Goal: Task Accomplishment & Management: Use online tool/utility

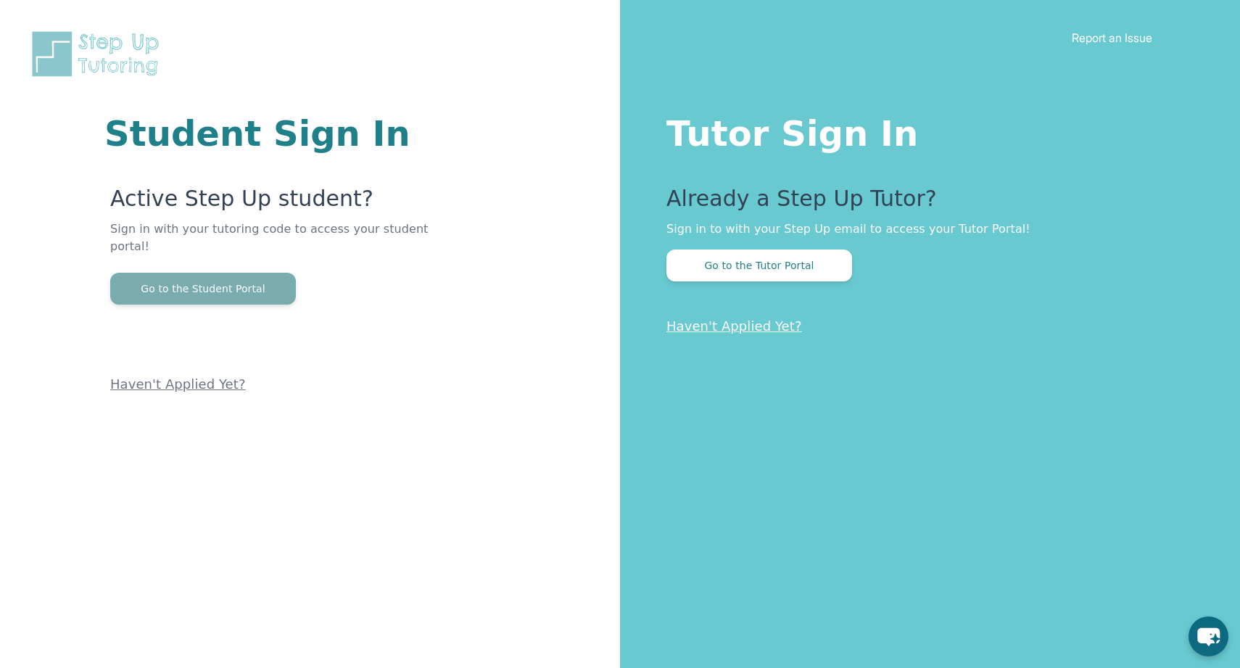
click at [265, 273] on button "Go to the Student Portal" at bounding box center [203, 289] width 186 height 32
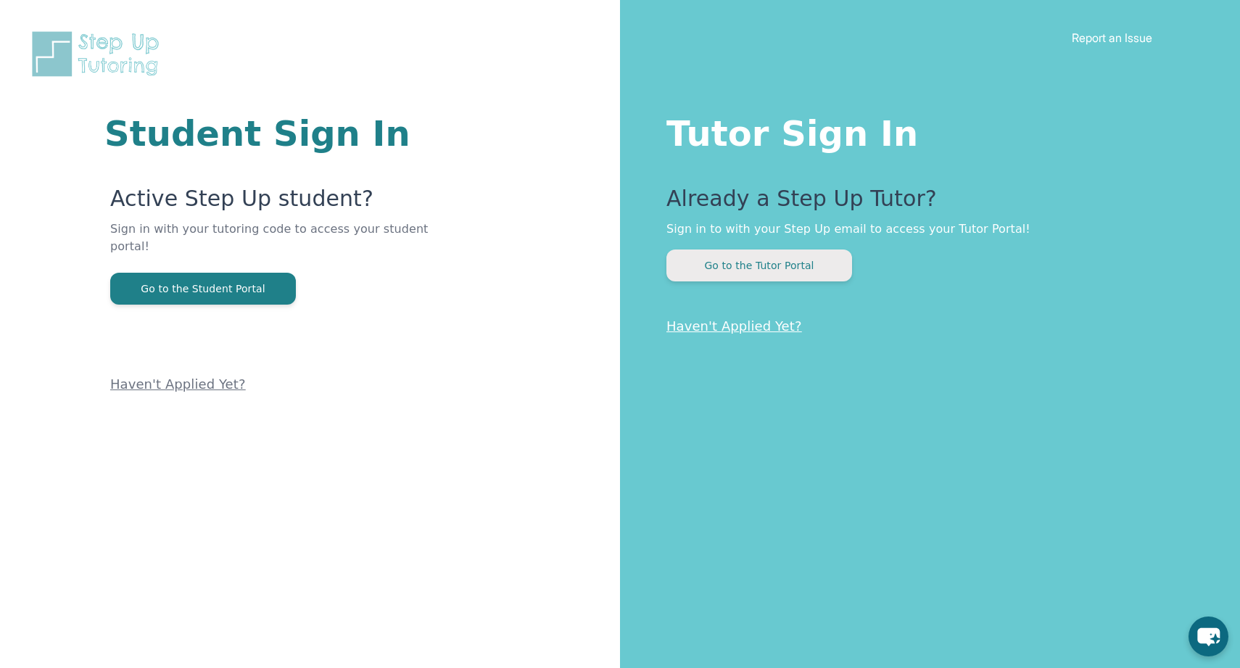
click at [784, 253] on button "Go to the Tutor Portal" at bounding box center [759, 265] width 186 height 32
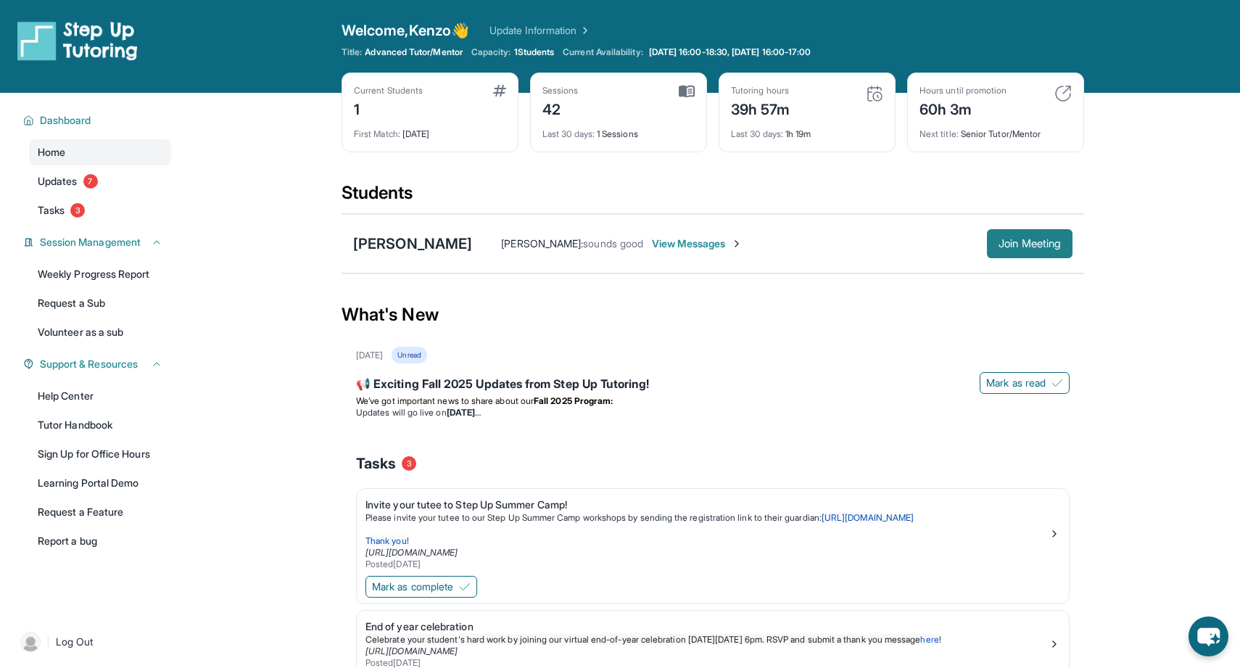
click at [1038, 241] on span "Join Meeting" at bounding box center [1030, 243] width 62 height 9
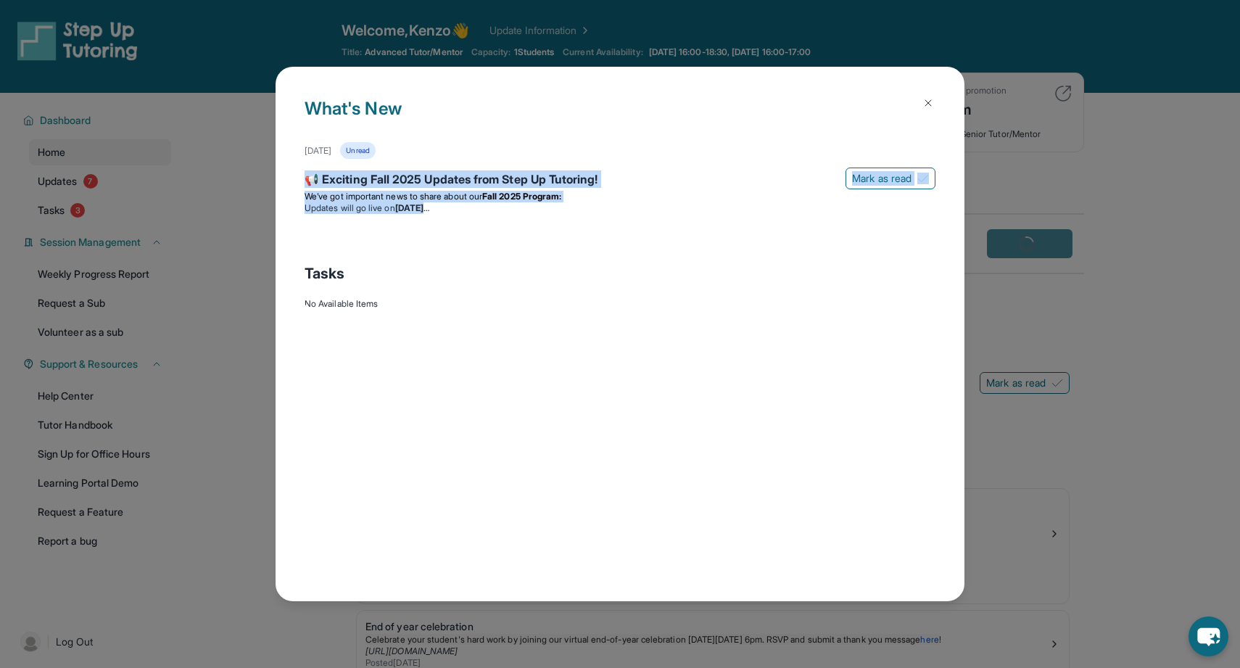
click at [741, 161] on div "What's New [DATE] Unread 📢 Exciting Fall 2025 Updates from Step Up Tutoring! [P…" at bounding box center [620, 334] width 1240 height 668
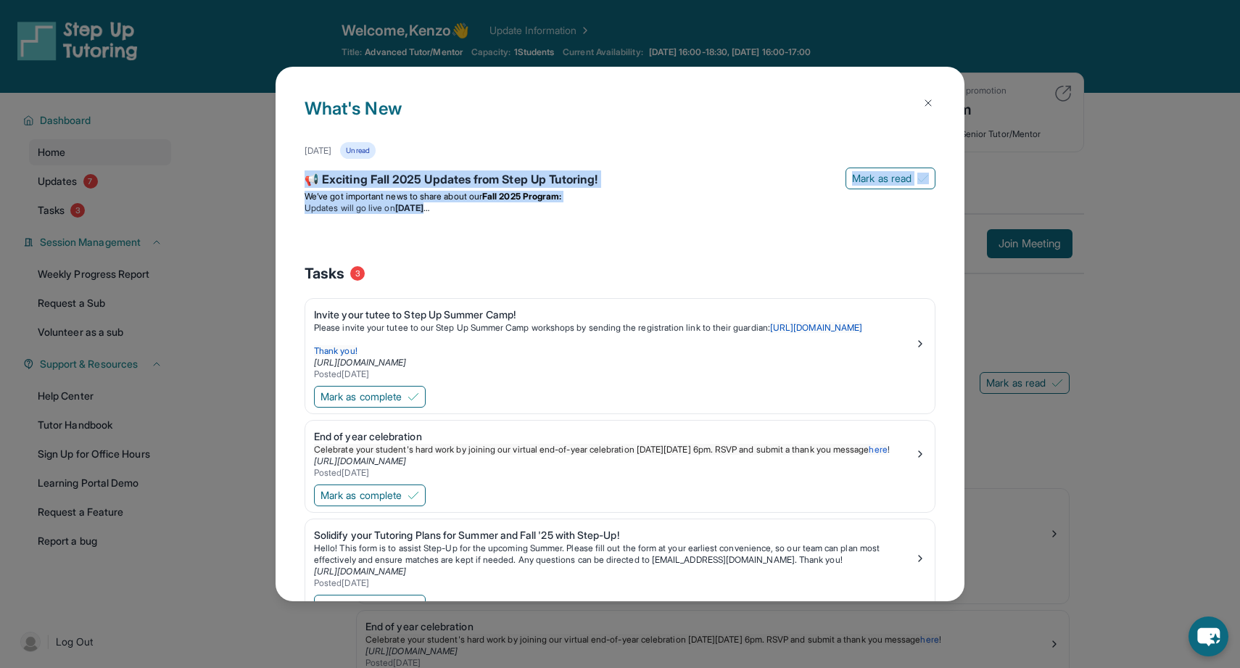
click at [926, 95] on button at bounding box center [928, 102] width 29 height 29
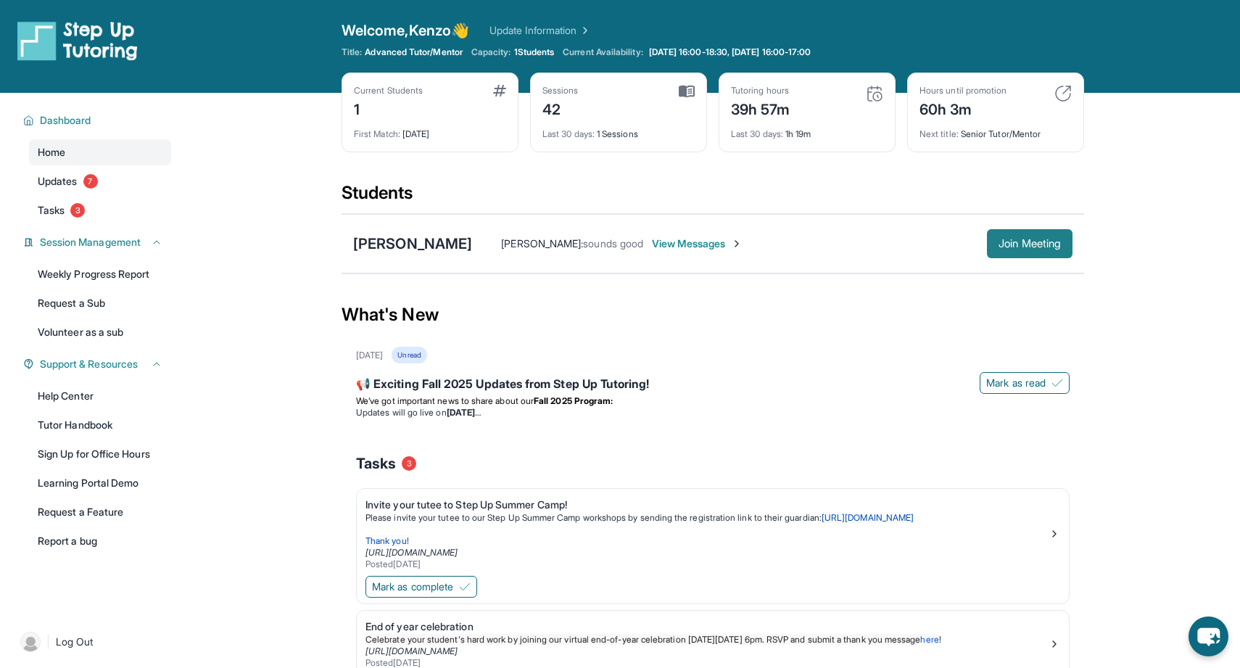
click at [991, 250] on button "Join Meeting" at bounding box center [1030, 243] width 86 height 29
